Goal: Transaction & Acquisition: Purchase product/service

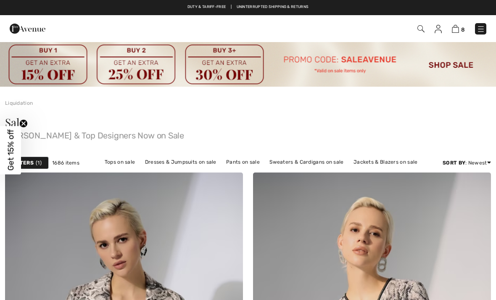
checkbox input "true"
click at [40, 163] on span "1" at bounding box center [39, 163] width 6 height 8
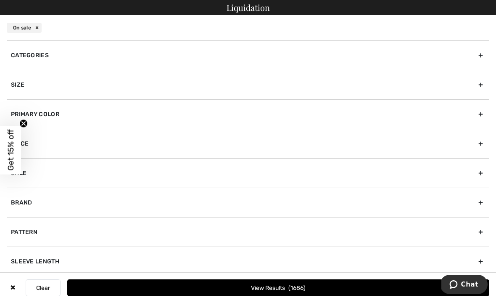
click at [45, 52] on div "Categories" at bounding box center [248, 54] width 483 height 29
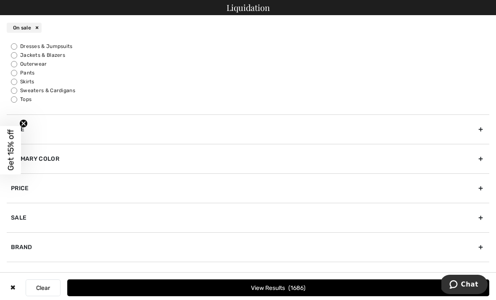
scroll to position [27, 0]
click at [16, 100] on input "Tops" at bounding box center [14, 100] width 6 height 6
radio input "true"
click at [299, 288] on span "600" at bounding box center [297, 287] width 15 height 7
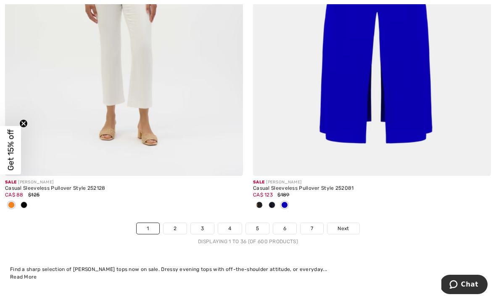
scroll to position [7274, 0]
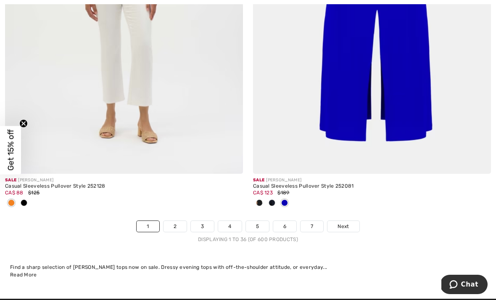
click at [186, 222] on link "2" at bounding box center [175, 226] width 23 height 11
click at [181, 221] on link "2" at bounding box center [175, 226] width 23 height 11
click at [174, 221] on link "2" at bounding box center [175, 226] width 23 height 11
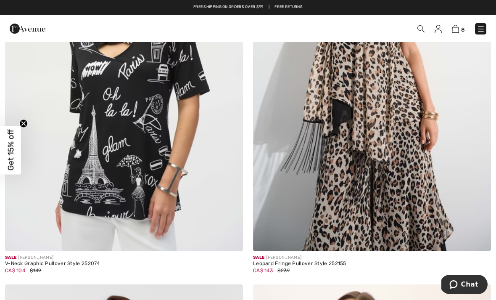
scroll to position [5580, 0]
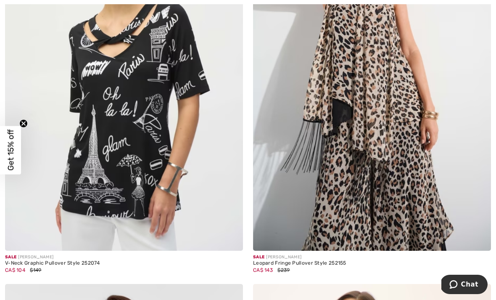
click at [183, 159] on img at bounding box center [124, 72] width 238 height 357
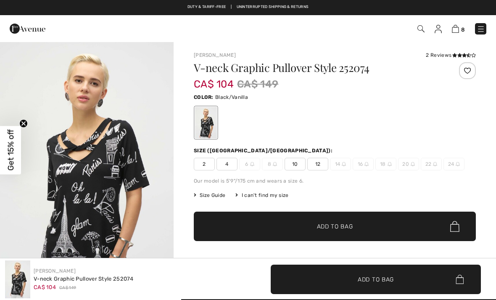
checkbox input "true"
click at [294, 161] on span "10" at bounding box center [295, 164] width 21 height 13
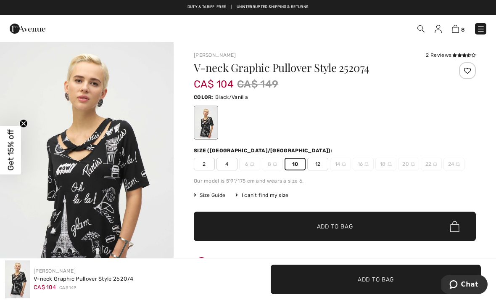
click at [346, 225] on span "Add to Bag" at bounding box center [335, 226] width 36 height 9
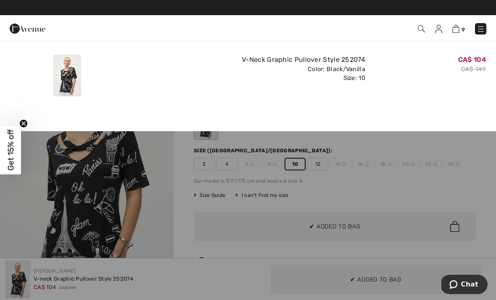
click at [436, 84] on div "CA$ 104 CA$ 149" at bounding box center [429, 75] width 121 height 48
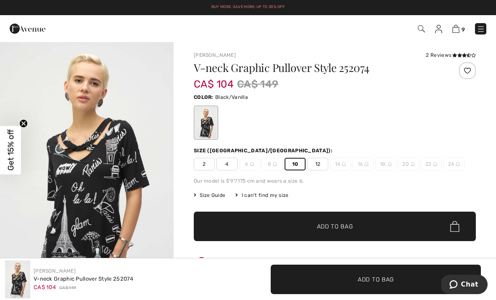
click at [452, 54] on icon at bounding box center [454, 55] width 5 height 4
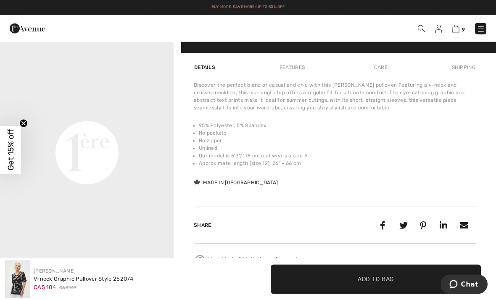
scroll to position [520, 0]
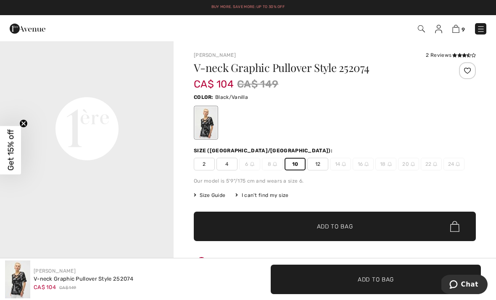
scroll to position [564, 0]
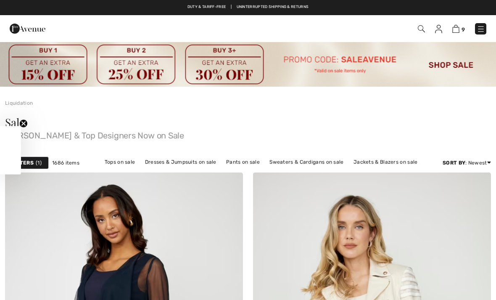
scroll to position [7564, 0]
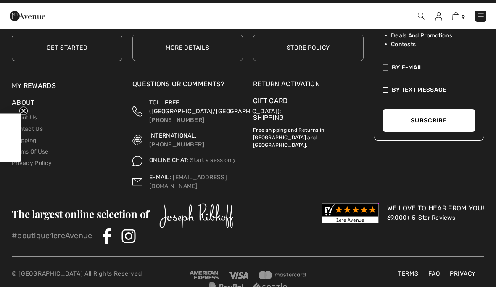
checkbox input "true"
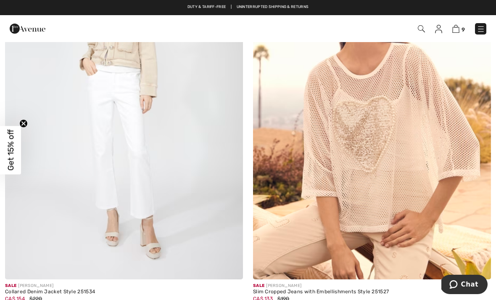
scroll to position [1046, 0]
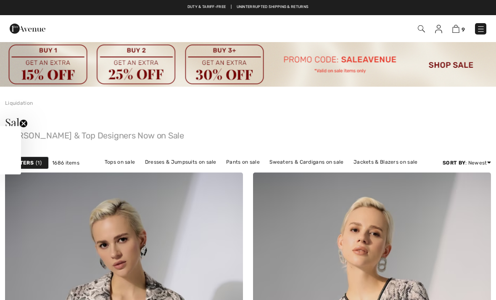
checkbox input "true"
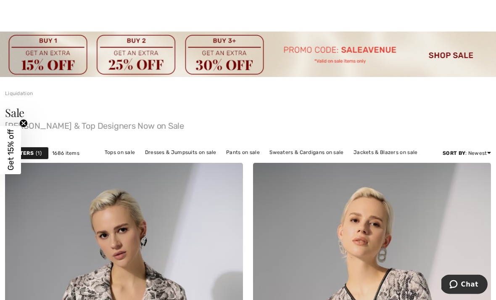
scroll to position [9, 0]
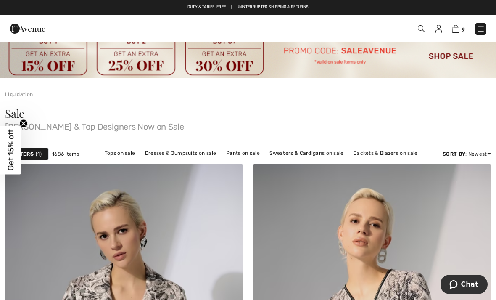
click at [119, 153] on link "Tops on sale" at bounding box center [120, 153] width 39 height 11
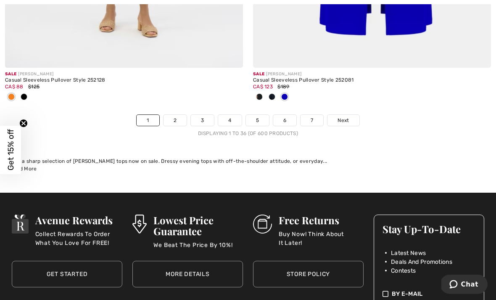
scroll to position [7380, 0]
click at [176, 115] on link "2" at bounding box center [175, 120] width 23 height 11
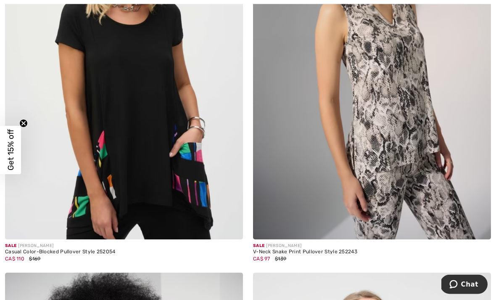
scroll to position [279, 0]
click at [421, 111] on img at bounding box center [372, 60] width 238 height 357
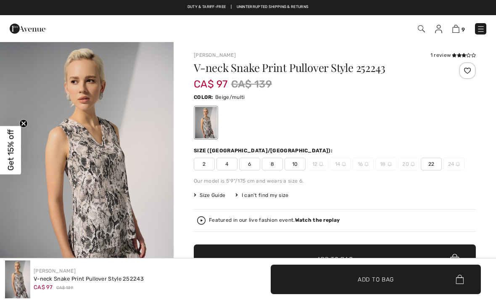
checkbox input "true"
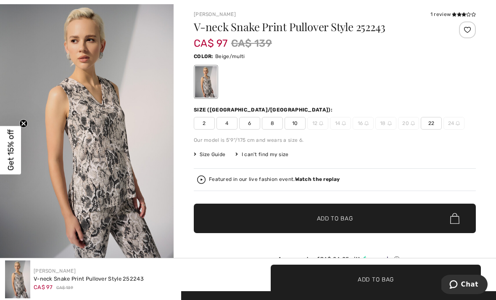
scroll to position [42, 0]
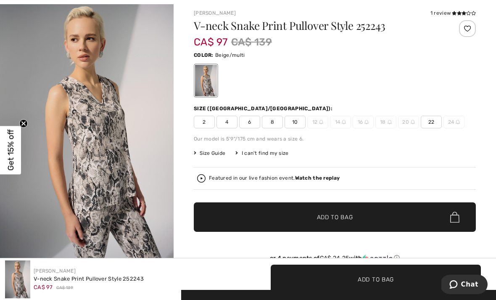
click at [302, 118] on span "10" at bounding box center [295, 122] width 21 height 13
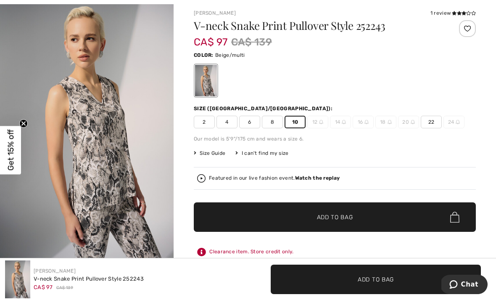
click at [349, 214] on span "Add to Bag" at bounding box center [335, 217] width 36 height 9
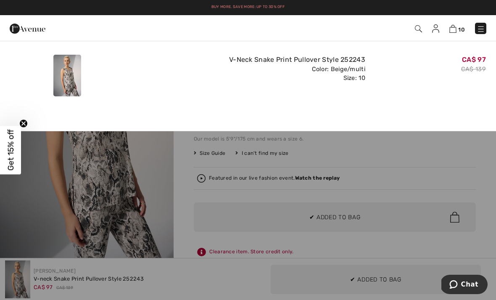
click at [300, 108] on div "Added to Bag Joseph Ribkoff Lace Trim Pullover Top Style 251117 CA$ 129 CA$ 199…" at bounding box center [248, 82] width 496 height 97
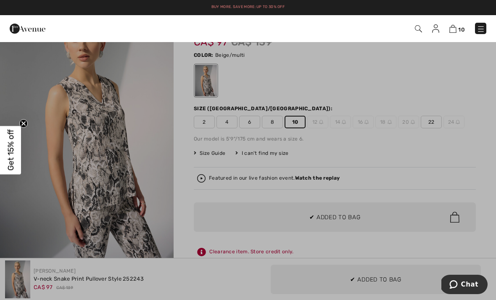
scroll to position [0, 0]
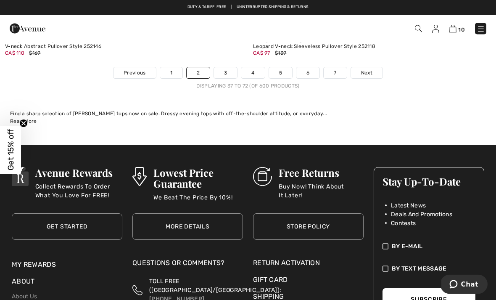
scroll to position [7372, 0]
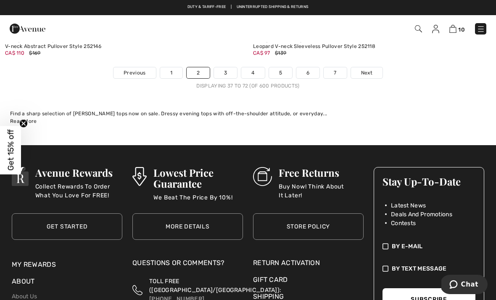
click at [229, 67] on link "3" at bounding box center [225, 72] width 23 height 11
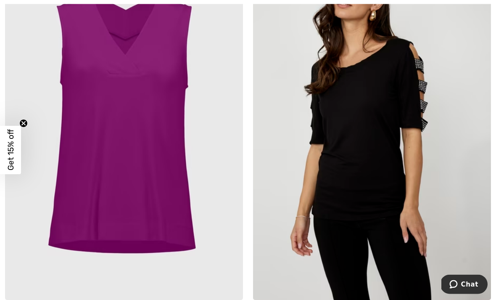
scroll to position [1416, 0]
click at [153, 167] on img at bounding box center [124, 121] width 238 height 357
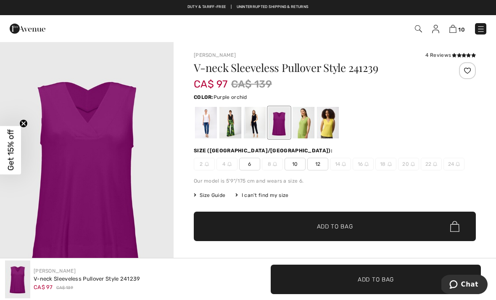
click at [210, 117] on div at bounding box center [206, 123] width 22 height 32
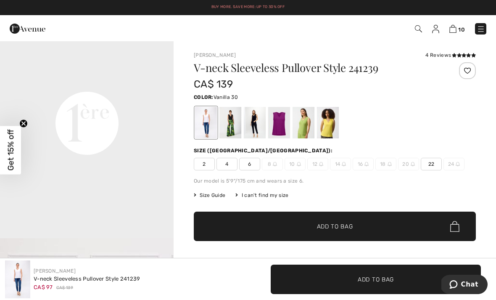
scroll to position [570, 0]
click at [457, 55] on icon at bounding box center [459, 55] width 5 height 4
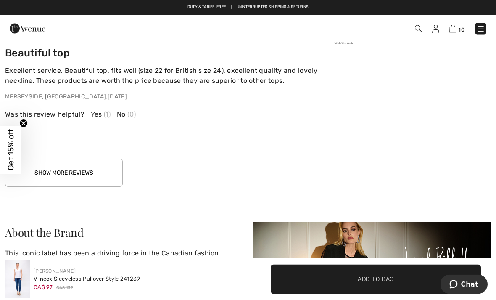
scroll to position [1390, 0]
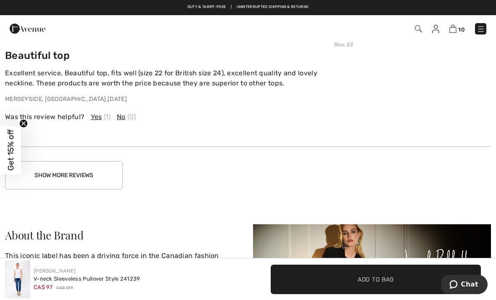
click at [101, 173] on button "Show More Reviews" at bounding box center [64, 175] width 118 height 28
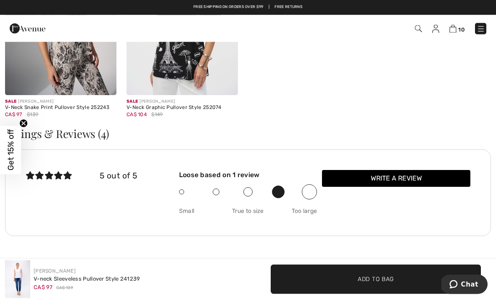
scroll to position [1018, 0]
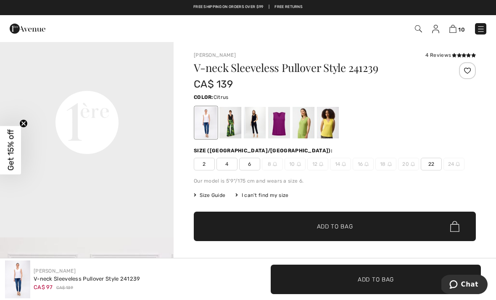
click at [332, 119] on div at bounding box center [328, 123] width 22 height 32
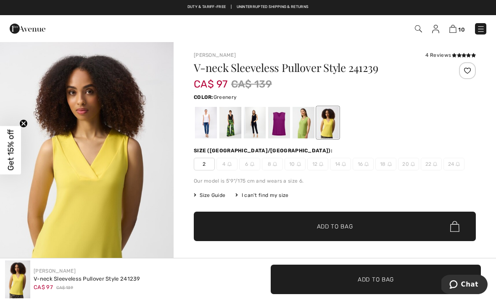
click at [306, 117] on div at bounding box center [304, 123] width 22 height 32
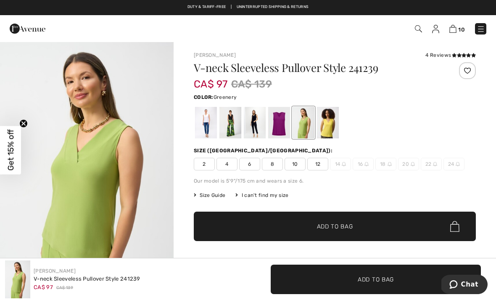
click at [280, 122] on div at bounding box center [279, 123] width 22 height 32
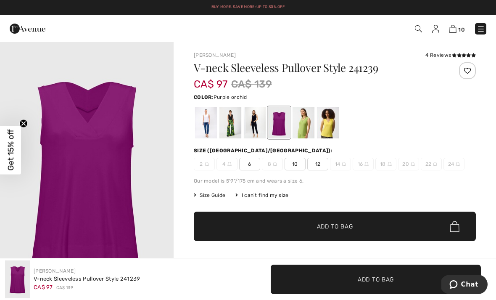
click at [297, 161] on span "10" at bounding box center [295, 164] width 21 height 13
click at [340, 223] on span "Add to Bag" at bounding box center [335, 226] width 36 height 9
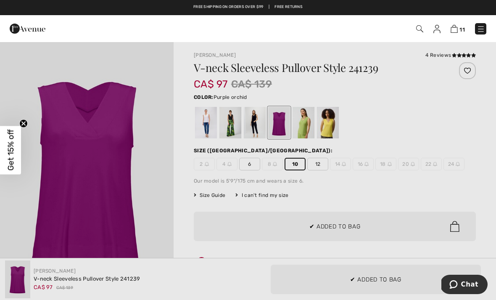
click at [151, 201] on div at bounding box center [248, 150] width 496 height 300
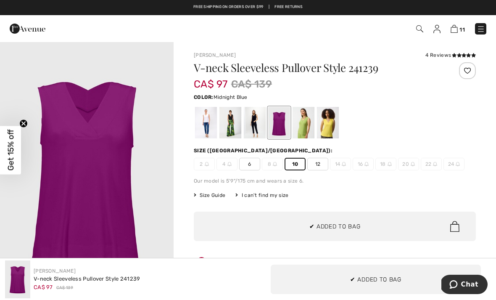
click at [255, 121] on div at bounding box center [255, 123] width 22 height 32
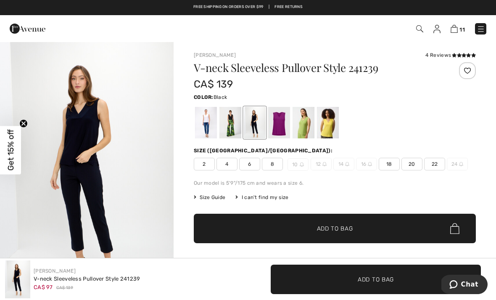
click at [230, 121] on div at bounding box center [231, 123] width 22 height 32
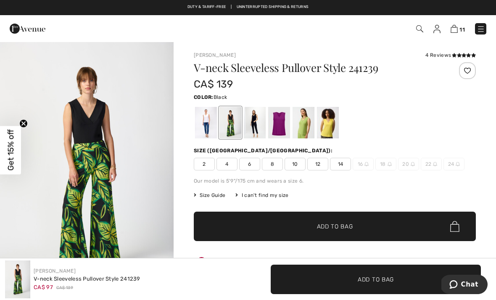
click at [296, 163] on span "10" at bounding box center [295, 164] width 21 height 13
click at [335, 220] on span "✔ Added to Bag Add to Bag" at bounding box center [335, 226] width 282 height 29
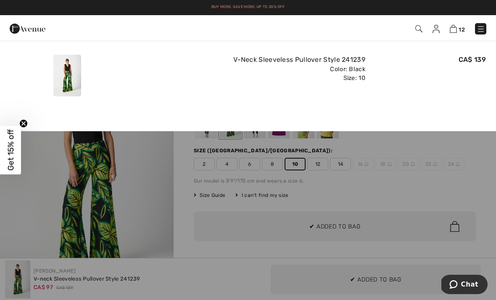
click at [153, 228] on div at bounding box center [248, 150] width 496 height 300
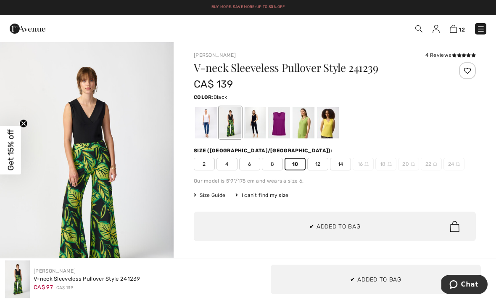
click at [209, 119] on div at bounding box center [206, 123] width 22 height 32
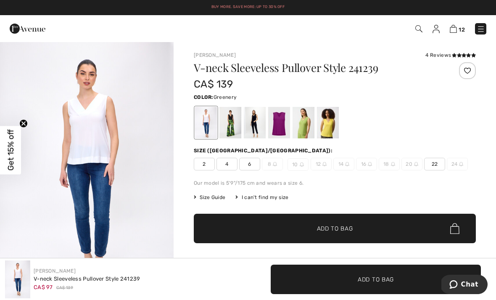
click at [309, 119] on div at bounding box center [304, 123] width 22 height 32
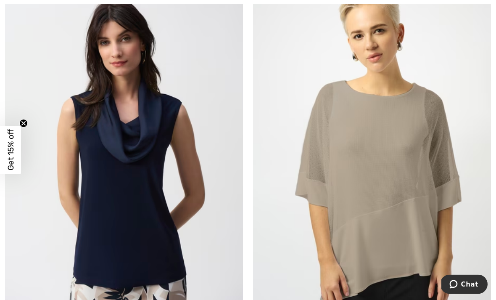
scroll to position [5166, 0]
click at [169, 207] on img at bounding box center [124, 152] width 238 height 357
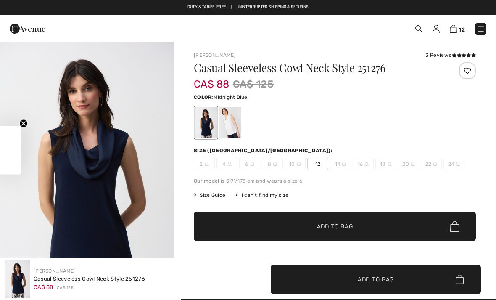
checkbox input "true"
click at [230, 118] on div at bounding box center [231, 123] width 22 height 32
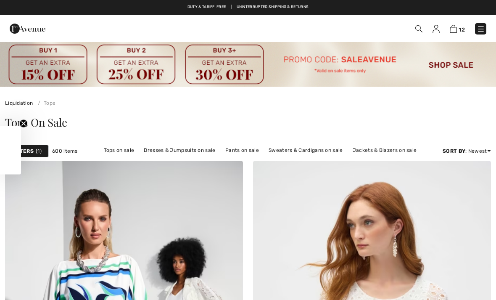
scroll to position [5193, 0]
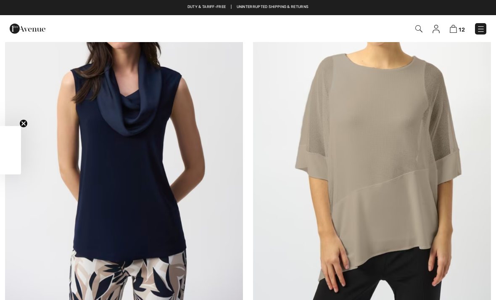
checkbox input "true"
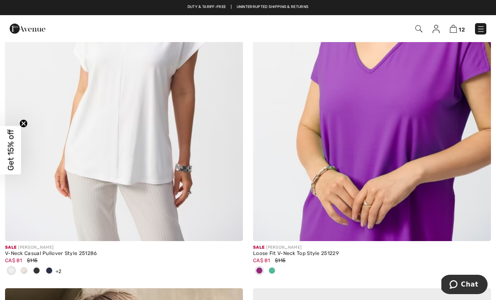
scroll to position [5659, 0]
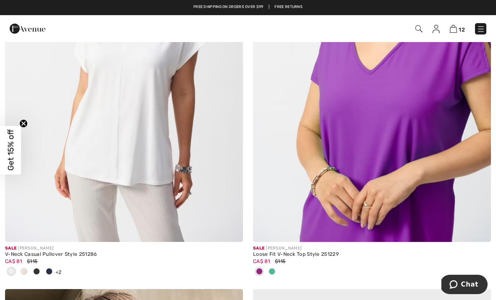
click at [437, 106] on img at bounding box center [372, 63] width 238 height 357
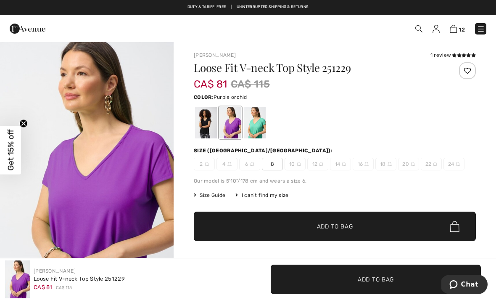
click at [264, 122] on div at bounding box center [255, 123] width 22 height 32
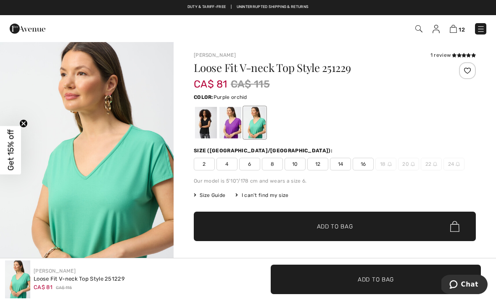
click at [233, 122] on div at bounding box center [231, 123] width 22 height 32
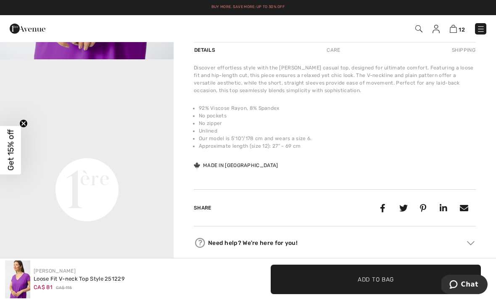
scroll to position [242, 0]
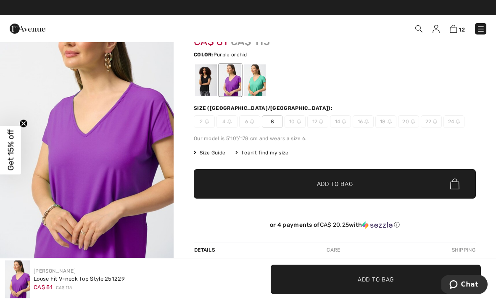
click at [347, 184] on span "Add to Bag" at bounding box center [335, 184] width 36 height 9
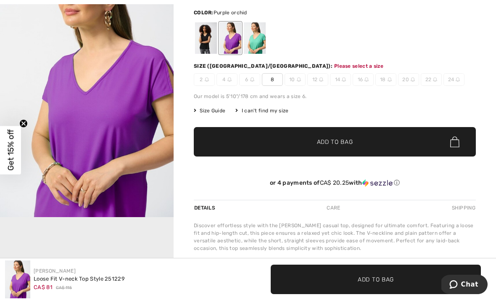
scroll to position [86, 0]
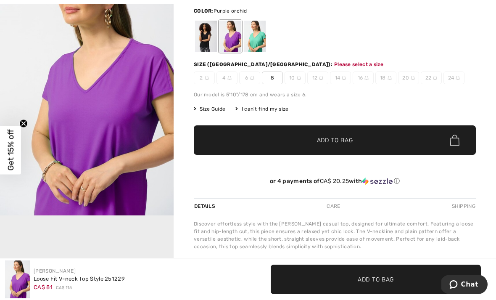
click at [454, 42] on div at bounding box center [335, 36] width 282 height 35
click at [274, 77] on span "8" at bounding box center [272, 77] width 21 height 13
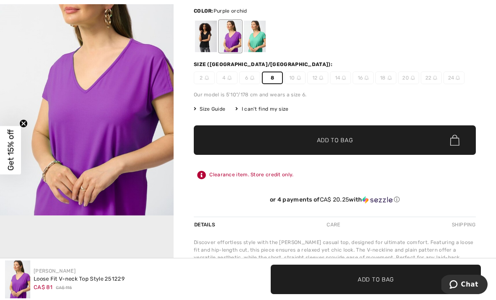
click at [370, 140] on span "✔ Added to Bag Add to Bag" at bounding box center [335, 139] width 282 height 29
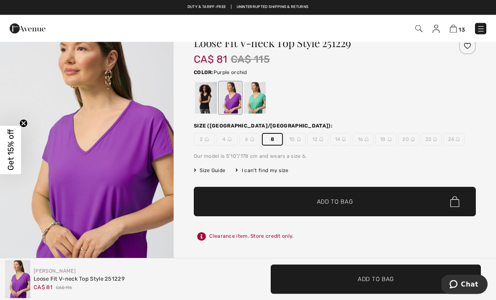
scroll to position [0, 0]
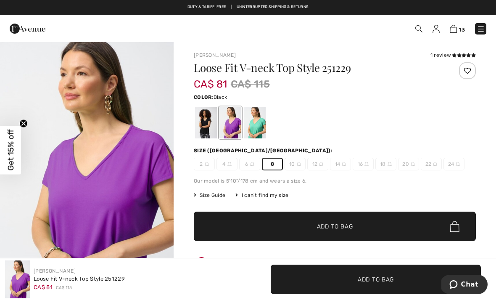
click at [210, 118] on div at bounding box center [206, 123] width 22 height 32
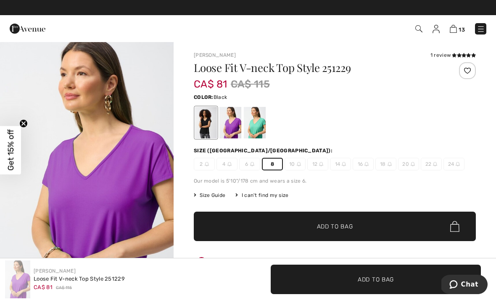
click at [210, 120] on div at bounding box center [206, 123] width 22 height 32
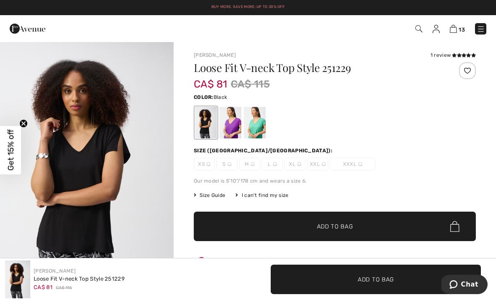
click at [454, 53] on icon at bounding box center [454, 55] width 5 height 4
click at [262, 111] on div at bounding box center [255, 123] width 22 height 32
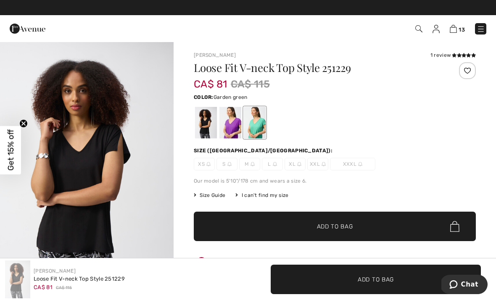
click at [258, 114] on div at bounding box center [255, 123] width 22 height 32
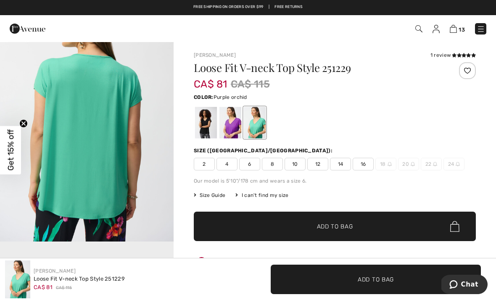
click at [232, 120] on div at bounding box center [231, 123] width 22 height 32
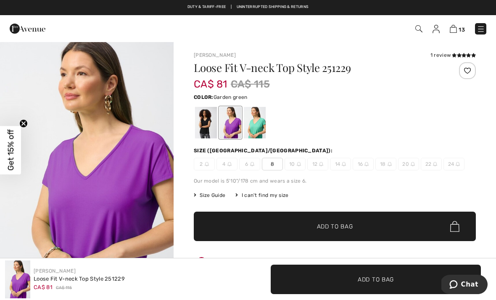
click at [261, 118] on div at bounding box center [255, 123] width 22 height 32
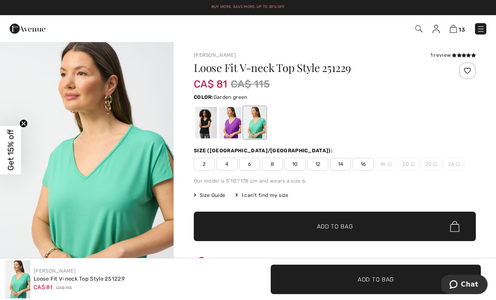
click at [275, 160] on span "8" at bounding box center [272, 164] width 21 height 13
click at [351, 226] on span "Add to Bag" at bounding box center [335, 226] width 36 height 9
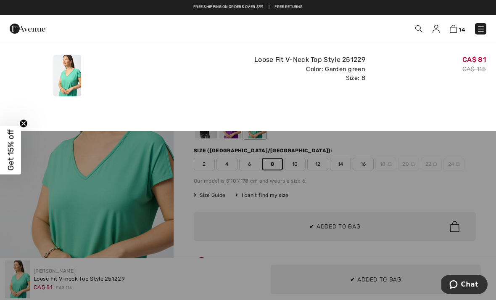
click at [225, 96] on div "Loose Fit V-Neck Top Style 251229 Color: Garden green Size: 8" at bounding box center [247, 75] width 241 height 48
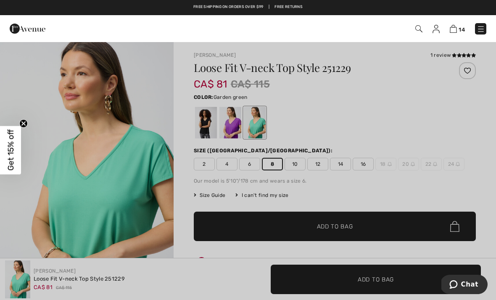
click at [159, 184] on div at bounding box center [248, 150] width 496 height 300
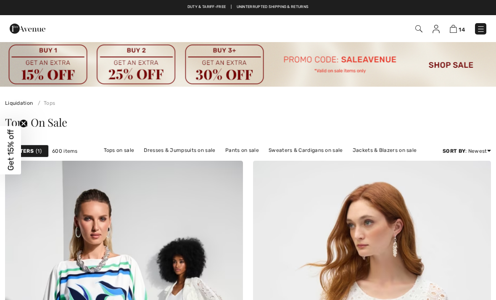
scroll to position [5685, 0]
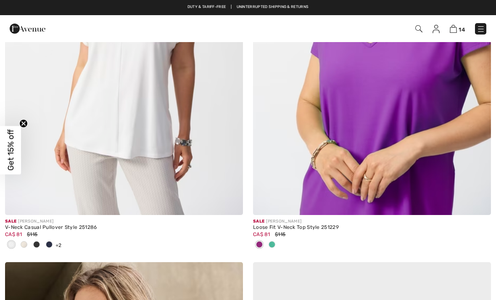
checkbox input "true"
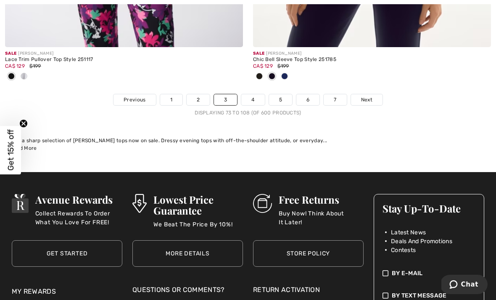
scroll to position [7472, 0]
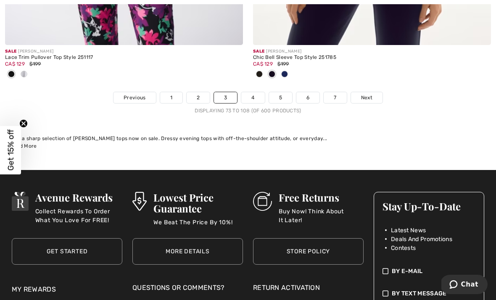
click at [254, 92] on link "4" at bounding box center [252, 97] width 23 height 11
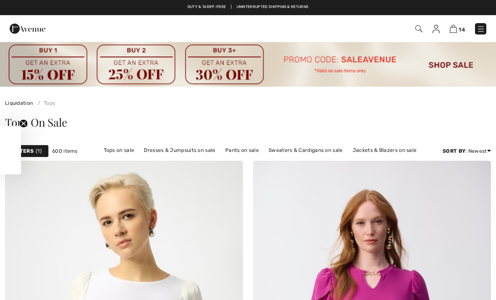
checkbox input "true"
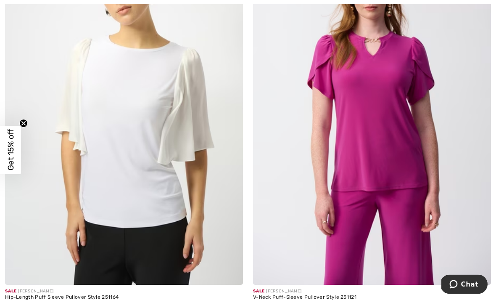
scroll to position [234, 0]
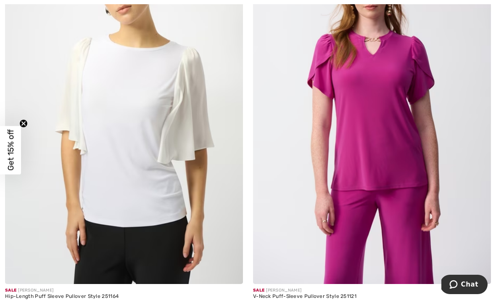
click at [170, 183] on img at bounding box center [124, 105] width 238 height 357
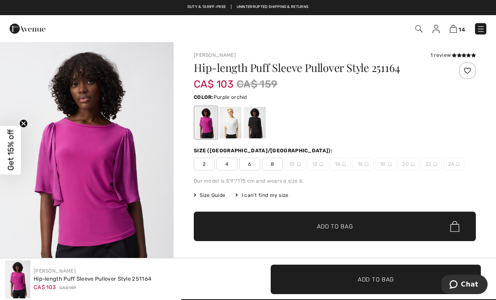
click at [256, 120] on div at bounding box center [255, 123] width 22 height 32
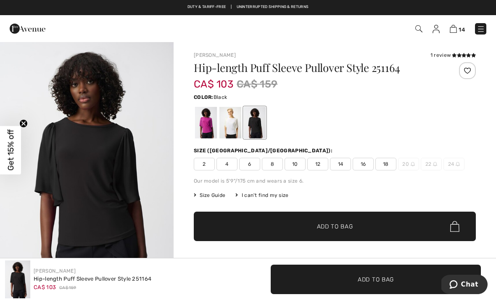
click at [231, 122] on div at bounding box center [231, 123] width 22 height 32
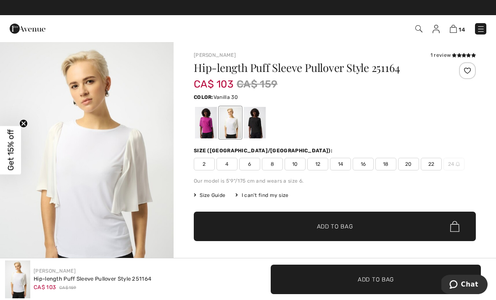
click at [212, 122] on div at bounding box center [206, 123] width 22 height 32
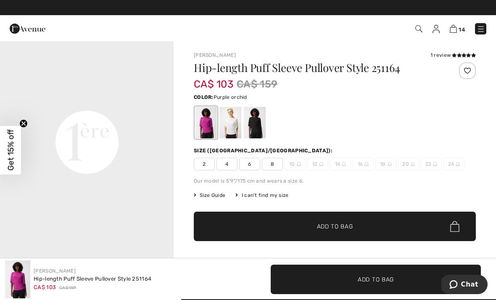
scroll to position [551, 0]
click at [458, 56] on icon at bounding box center [459, 55] width 5 height 4
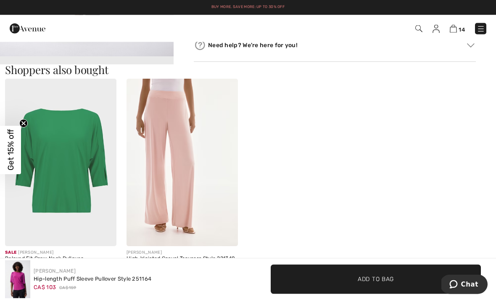
scroll to position [705, 0]
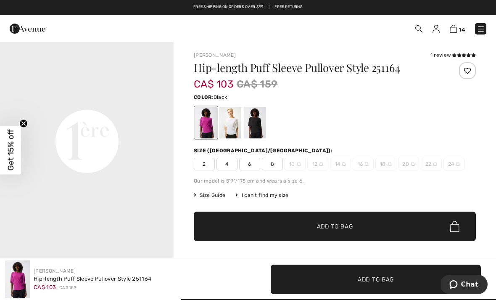
click at [258, 116] on div at bounding box center [255, 123] width 22 height 32
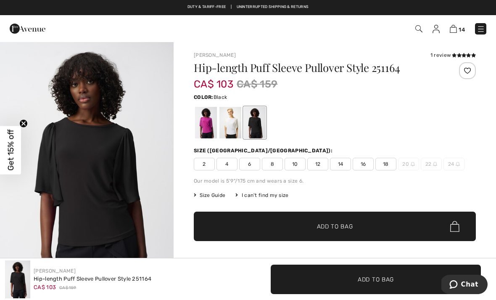
click at [294, 165] on span "10" at bounding box center [295, 164] width 21 height 13
click at [344, 221] on span "✔ Added to Bag Add to Bag" at bounding box center [335, 226] width 282 height 29
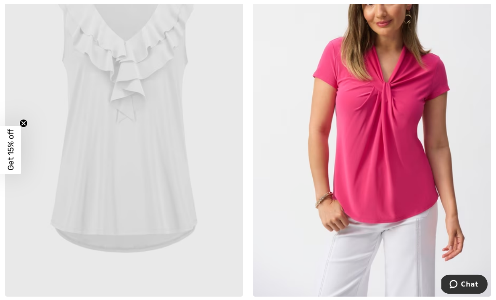
scroll to position [3869, 0]
click at [411, 98] on img at bounding box center [372, 117] width 238 height 357
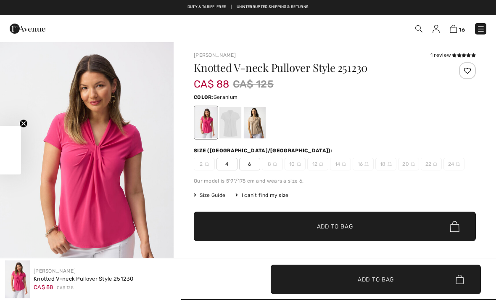
checkbox input "true"
click at [258, 118] on div at bounding box center [255, 123] width 22 height 32
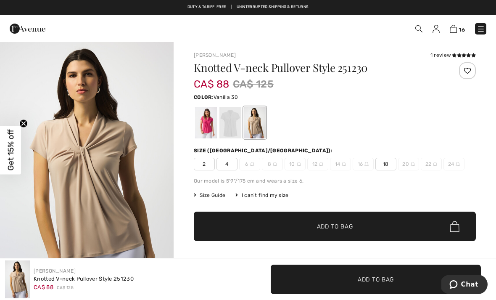
click at [237, 119] on div at bounding box center [231, 123] width 22 height 32
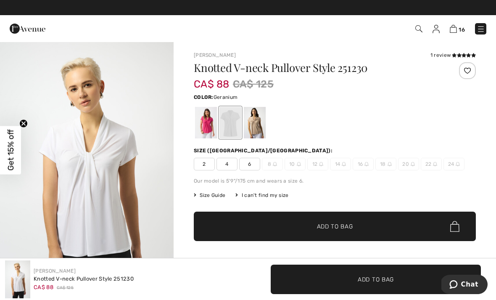
click at [209, 119] on div at bounding box center [206, 123] width 22 height 32
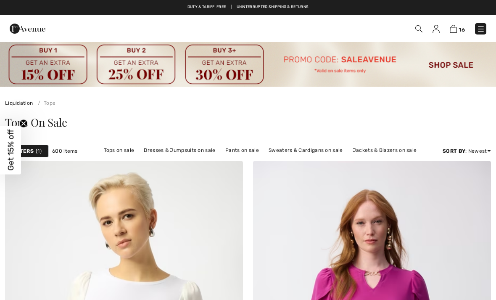
scroll to position [3896, 0]
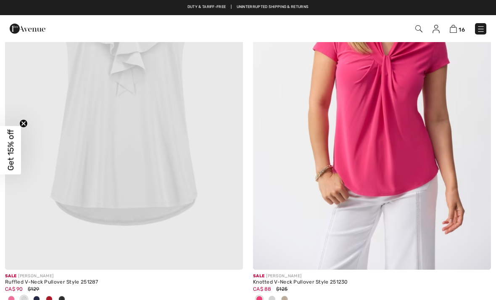
checkbox input "true"
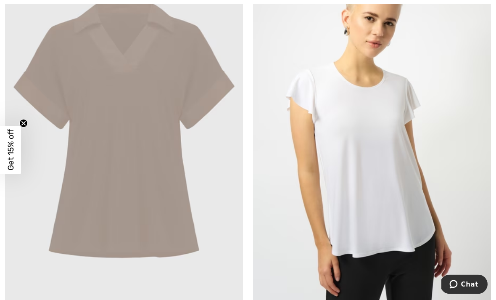
scroll to position [4259, 0]
click at [394, 144] on img at bounding box center [372, 132] width 238 height 357
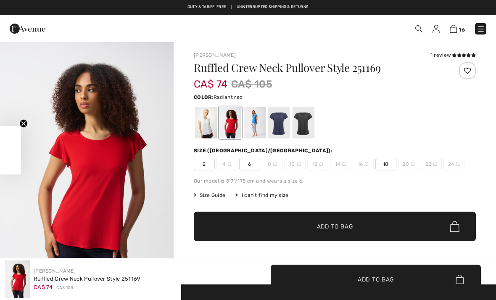
checkbox input "true"
click at [207, 119] on div at bounding box center [206, 123] width 22 height 32
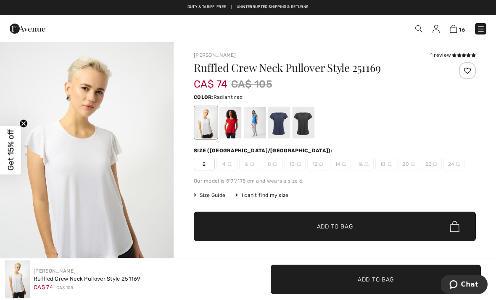
click at [233, 120] on div at bounding box center [231, 123] width 22 height 32
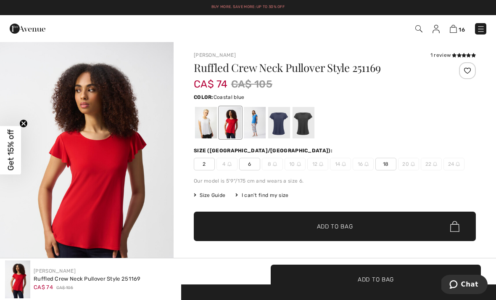
click at [254, 120] on div at bounding box center [255, 123] width 22 height 32
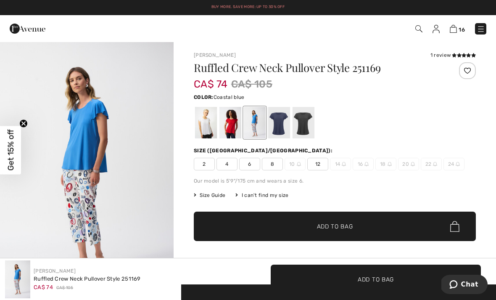
click at [273, 164] on span "8" at bounding box center [272, 164] width 21 height 13
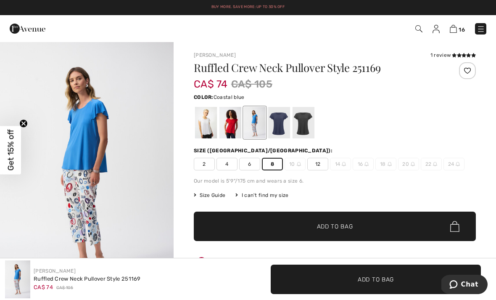
click at [347, 220] on span "✔ Added to Bag Add to Bag" at bounding box center [335, 226] width 282 height 29
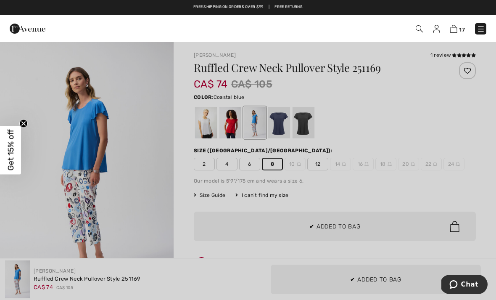
click at [172, 189] on div at bounding box center [248, 150] width 496 height 300
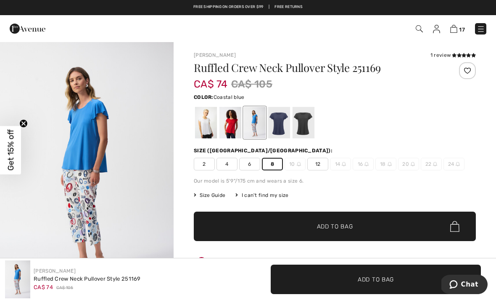
click at [280, 119] on div at bounding box center [279, 123] width 22 height 32
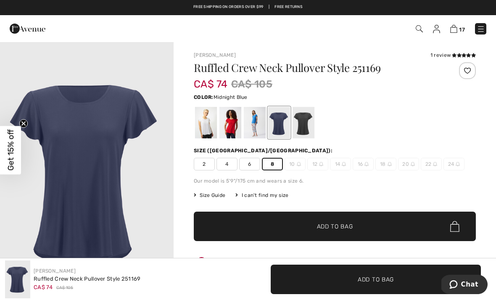
click at [342, 223] on span "Add to Bag" at bounding box center [335, 226] width 36 height 9
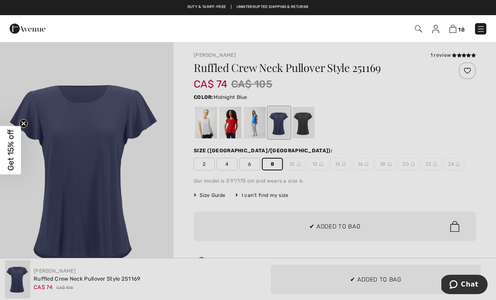
click at [163, 193] on div at bounding box center [248, 150] width 496 height 300
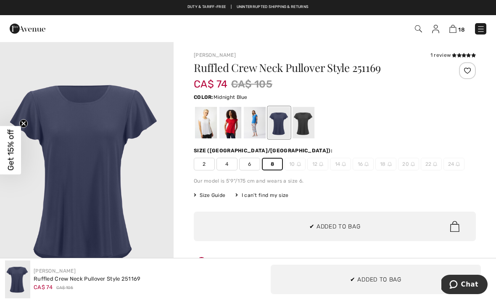
click at [304, 121] on div at bounding box center [304, 123] width 22 height 32
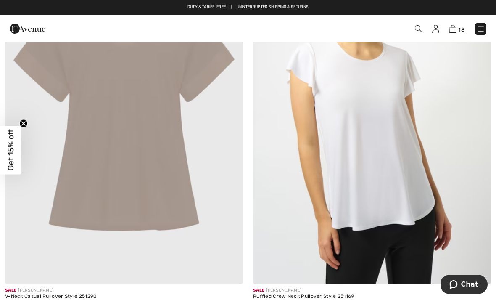
click at [439, 29] on img at bounding box center [435, 29] width 7 height 8
click at [439, 27] on img at bounding box center [435, 29] width 7 height 8
click at [439, 29] on img at bounding box center [435, 29] width 7 height 8
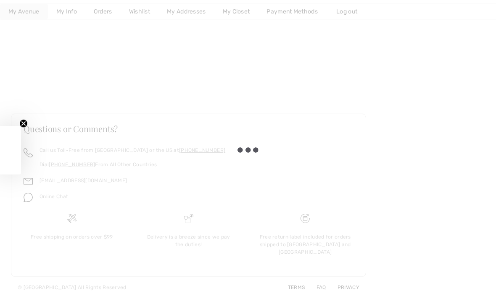
checkbox input "true"
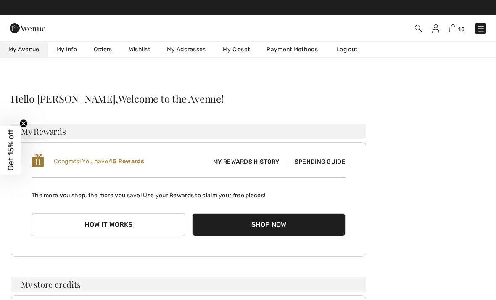
click at [103, 47] on link "Orders" at bounding box center [102, 50] width 35 height 16
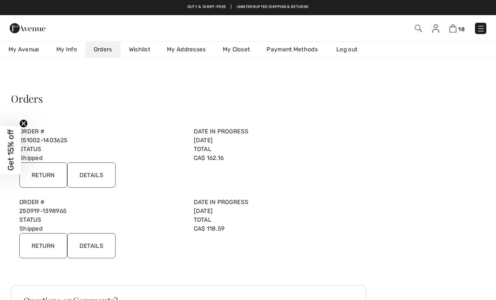
click at [98, 172] on input "Details" at bounding box center [91, 174] width 48 height 25
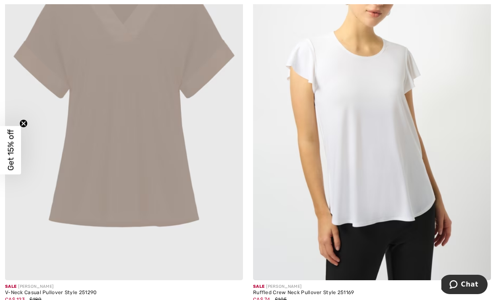
scroll to position [4316, 0]
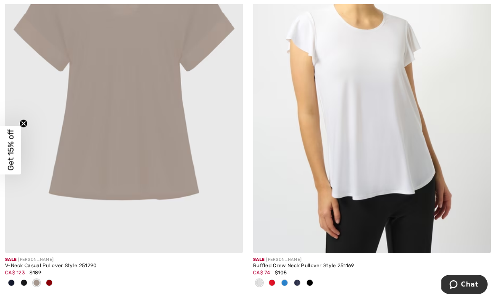
click at [400, 93] on img at bounding box center [372, 74] width 238 height 357
click at [400, 94] on img at bounding box center [372, 74] width 238 height 357
click at [390, 111] on img at bounding box center [372, 74] width 238 height 357
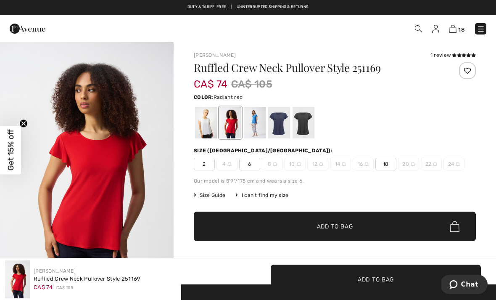
click at [215, 119] on div at bounding box center [206, 123] width 22 height 32
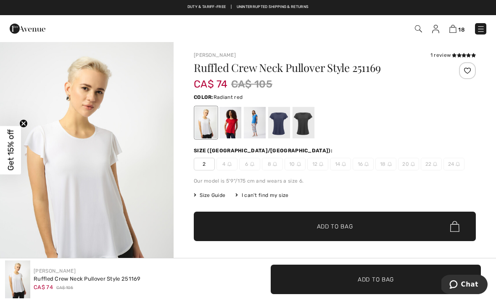
click at [235, 119] on div at bounding box center [231, 123] width 22 height 32
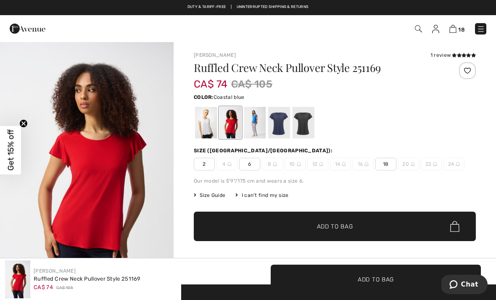
click at [257, 121] on div at bounding box center [255, 123] width 22 height 32
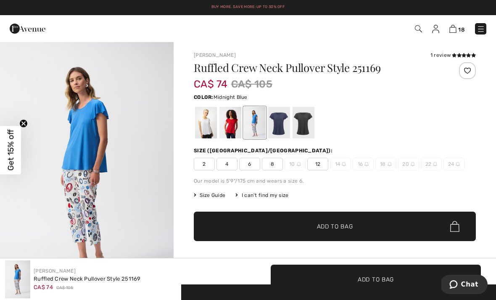
click at [280, 119] on div at bounding box center [279, 123] width 22 height 32
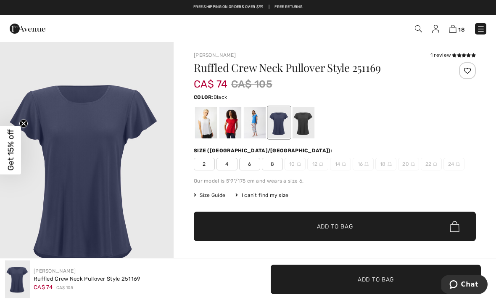
click at [304, 124] on div at bounding box center [304, 123] width 22 height 32
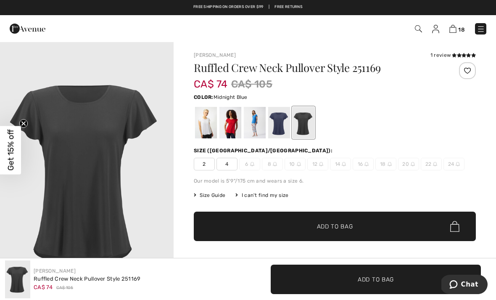
click at [282, 122] on div at bounding box center [279, 123] width 22 height 32
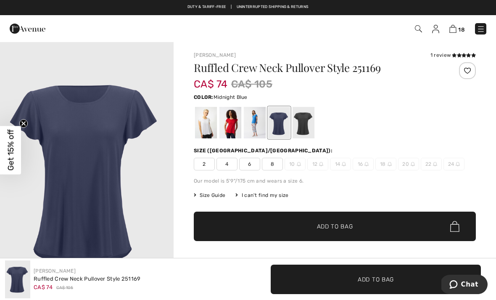
click at [462, 30] on span "18" at bounding box center [461, 29] width 7 height 6
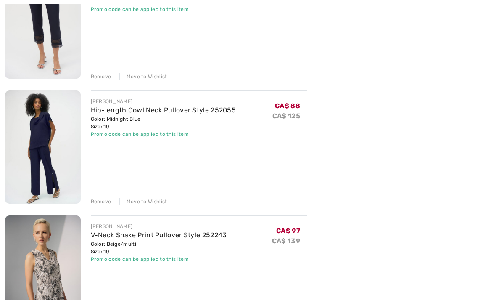
scroll to position [270, 0]
click at [103, 199] on div "Remove" at bounding box center [101, 201] width 21 height 8
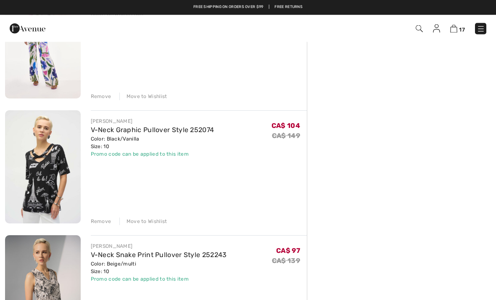
scroll to position [865, 0]
